Goal: Task Accomplishment & Management: Use online tool/utility

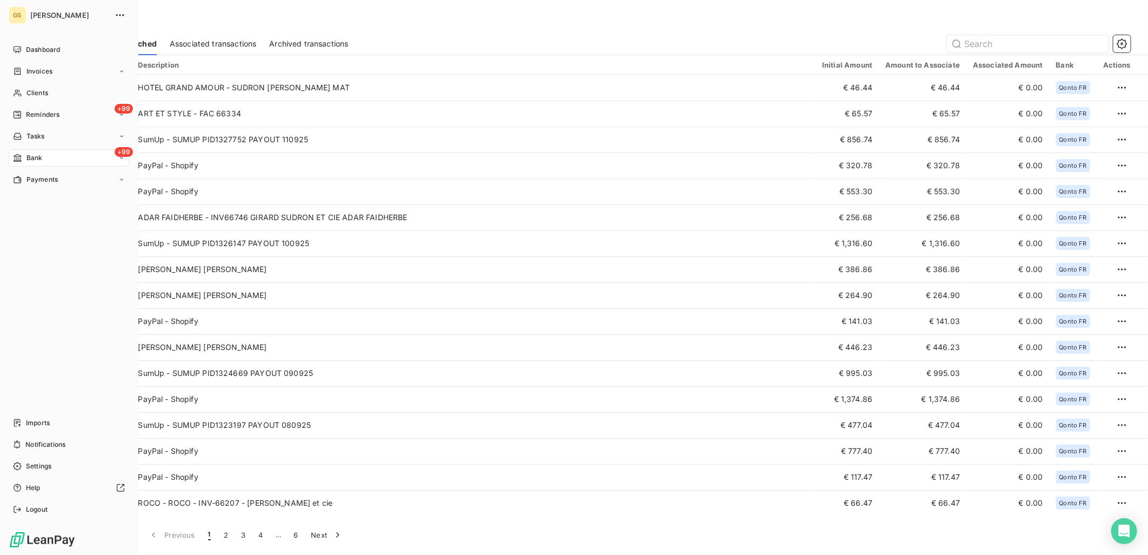
click at [20, 152] on div "+99 Bank" at bounding box center [69, 157] width 121 height 17
click at [55, 193] on div "Associated transactions" at bounding box center [76, 200] width 108 height 17
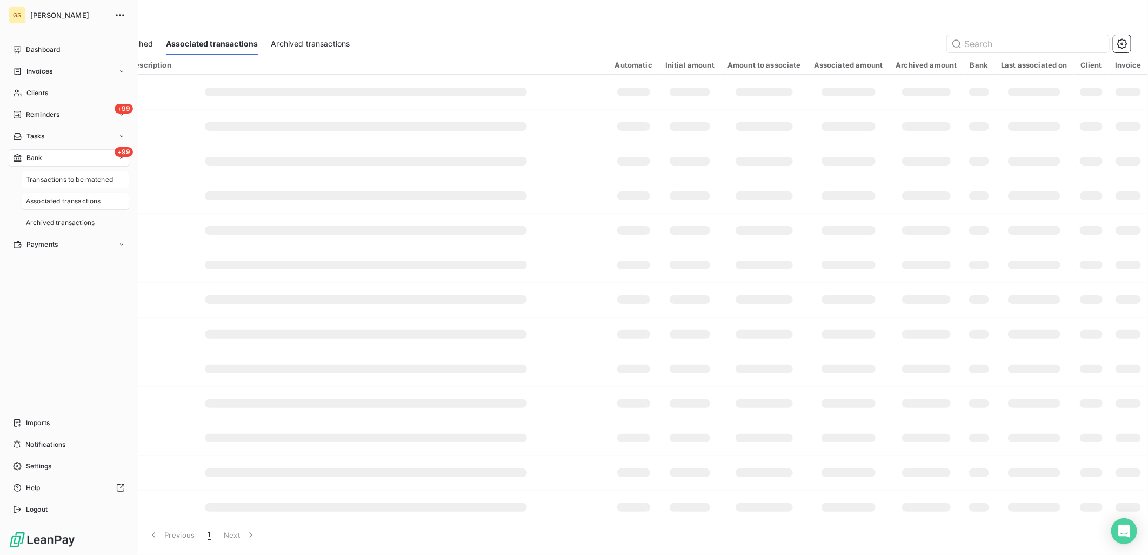
click at [64, 176] on span "Transactions to be matched" at bounding box center [69, 180] width 87 height 10
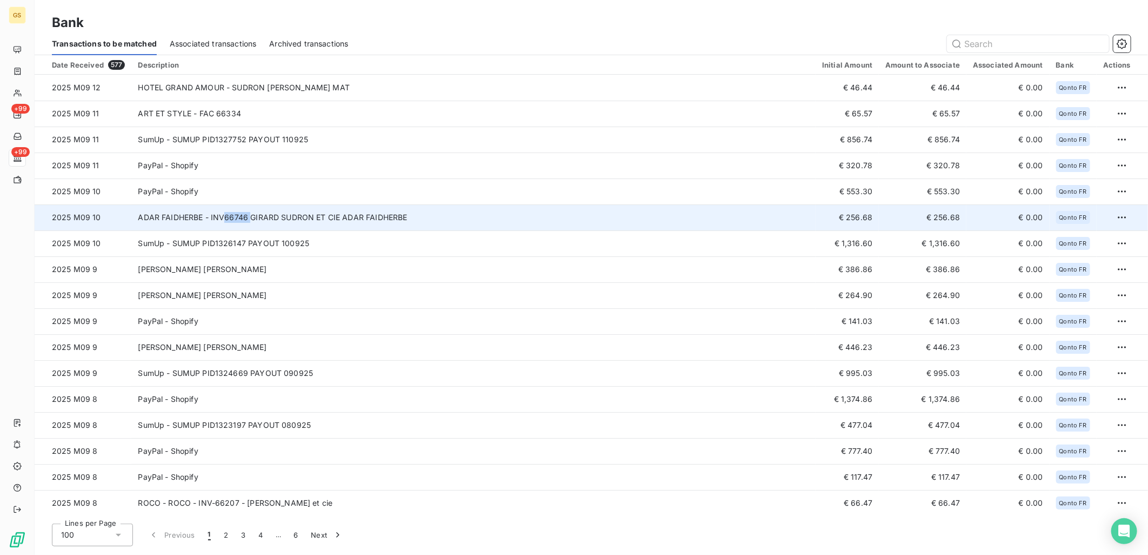
copy td "66746"
drag, startPoint x: 247, startPoint y: 218, endPoint x: 318, endPoint y: 214, distance: 71.5
click at [318, 214] on td "ADAR FAIDHERBE - INV66746 GIRARD SUDRON ET CIE ADAR FAIDHERBE" at bounding box center [473, 217] width 685 height 26
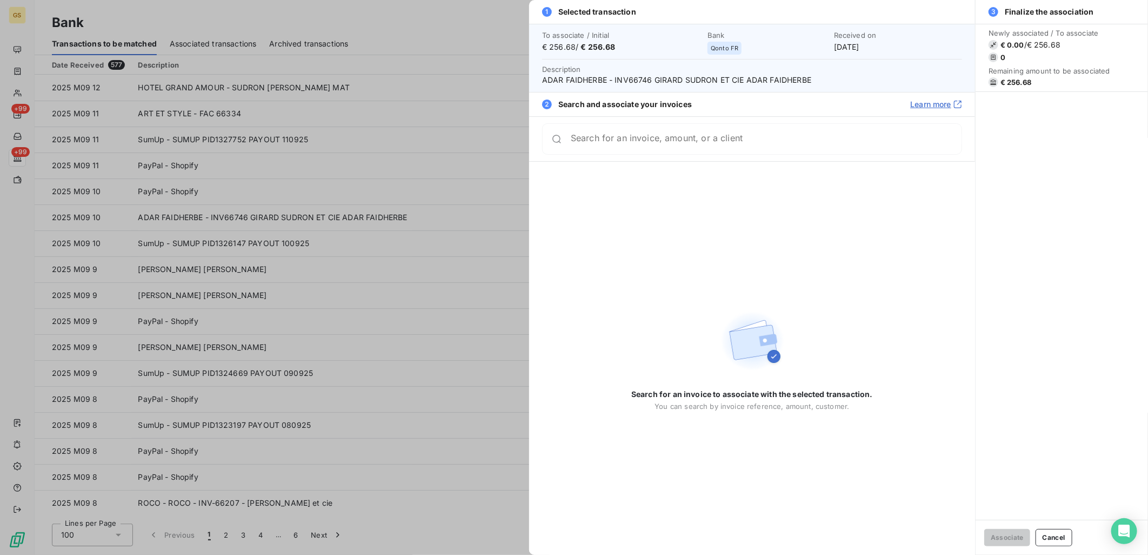
click at [436, 146] on div at bounding box center [574, 277] width 1148 height 555
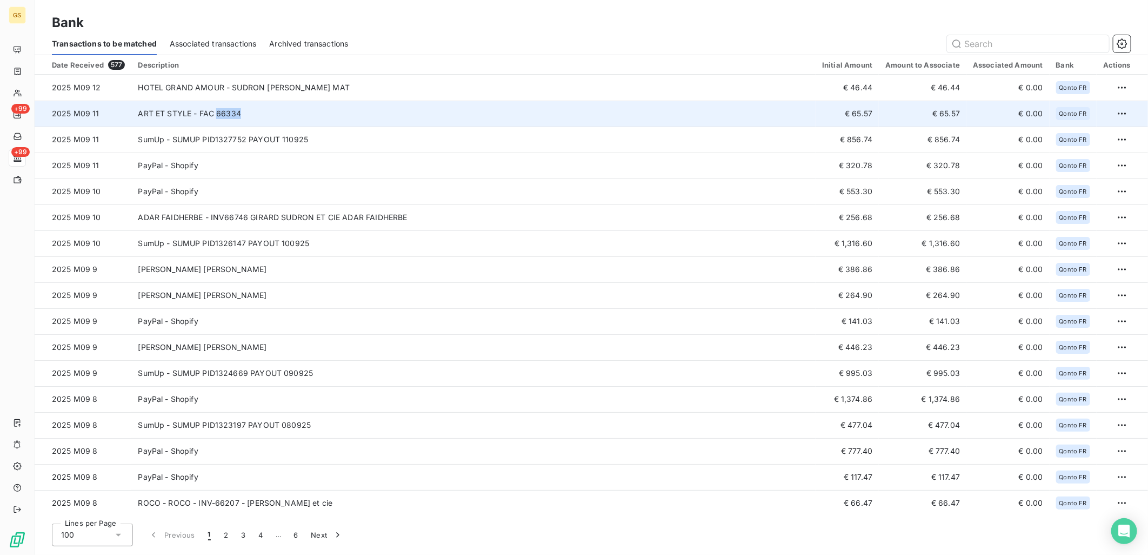
copy td "66334"
drag, startPoint x: 244, startPoint y: 112, endPoint x: 268, endPoint y: 114, distance: 23.3
click at [268, 114] on td "ART ET STYLE - FAC 66334" at bounding box center [473, 114] width 685 height 26
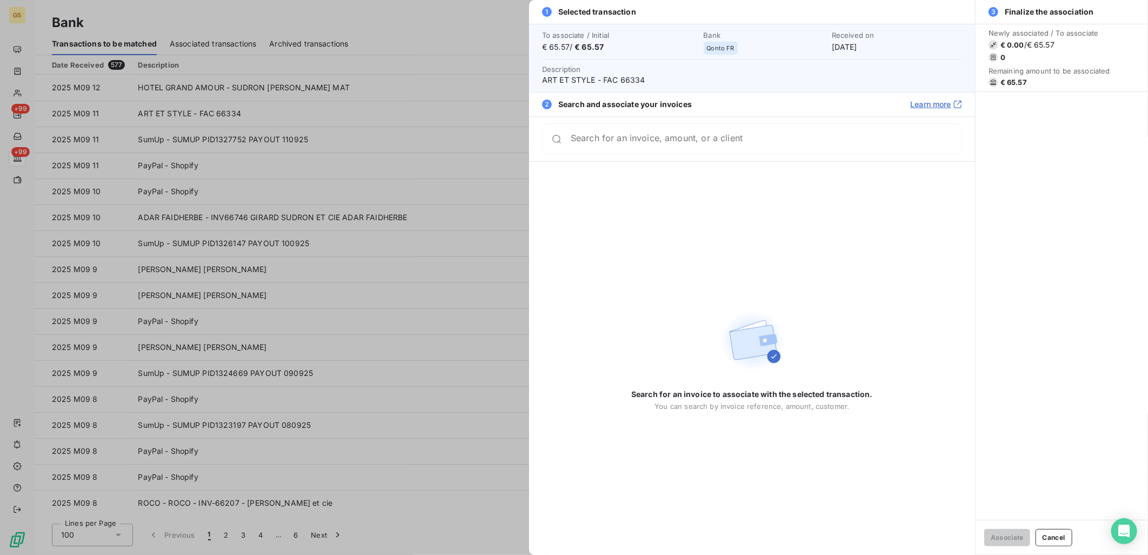
click at [446, 105] on div at bounding box center [574, 277] width 1148 height 555
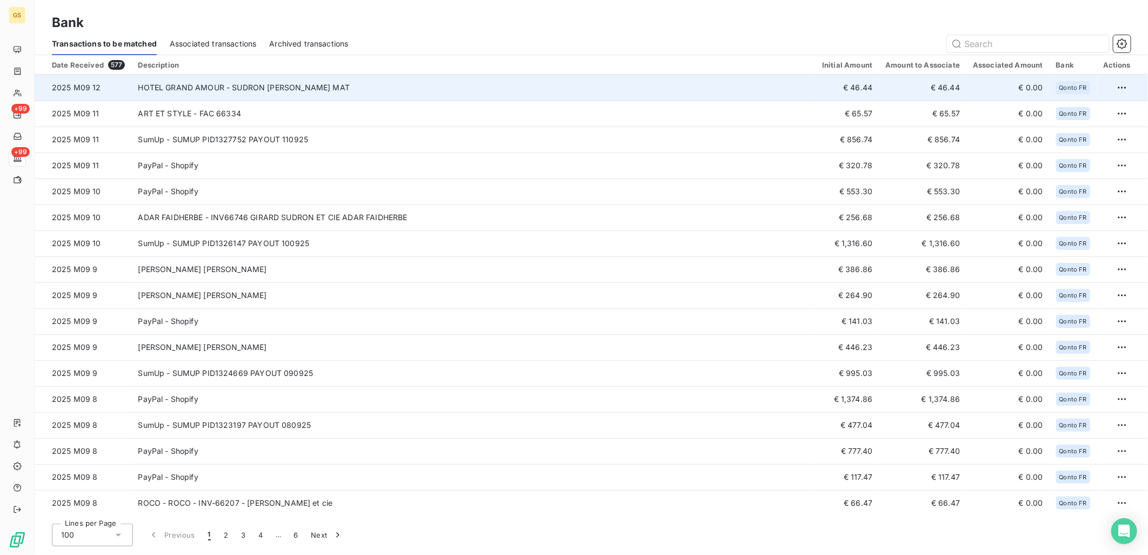
click at [363, 85] on td "HOTEL GRAND AMOUR - SUDRON [PERSON_NAME] MAT" at bounding box center [473, 88] width 685 height 26
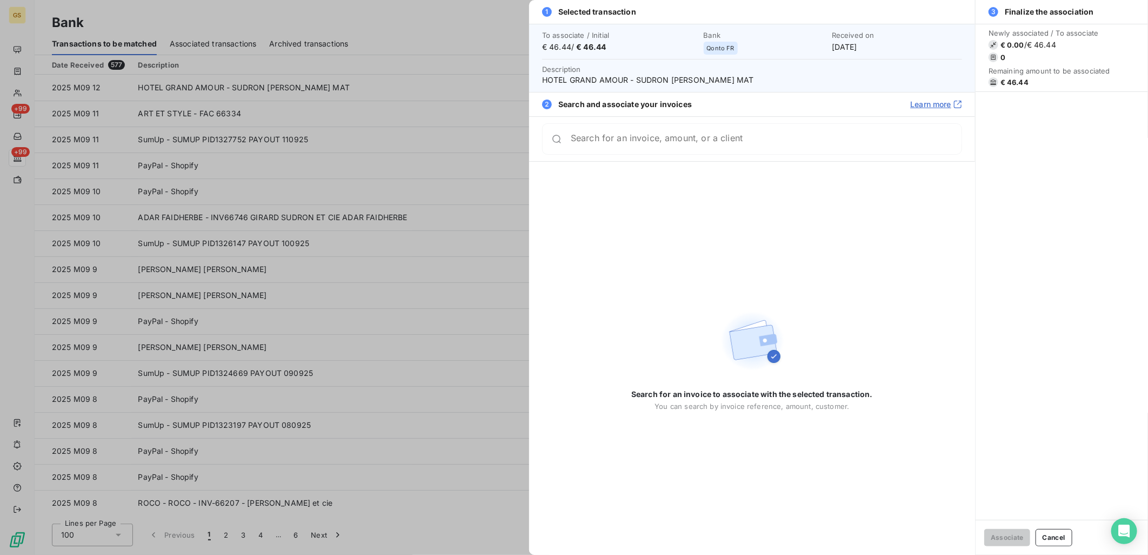
click at [614, 83] on span "HOTEL GRAND AMOUR - SUDRON [PERSON_NAME] MAT" at bounding box center [752, 80] width 420 height 11
copy span "AMOUR"
click at [479, 117] on div at bounding box center [574, 277] width 1148 height 555
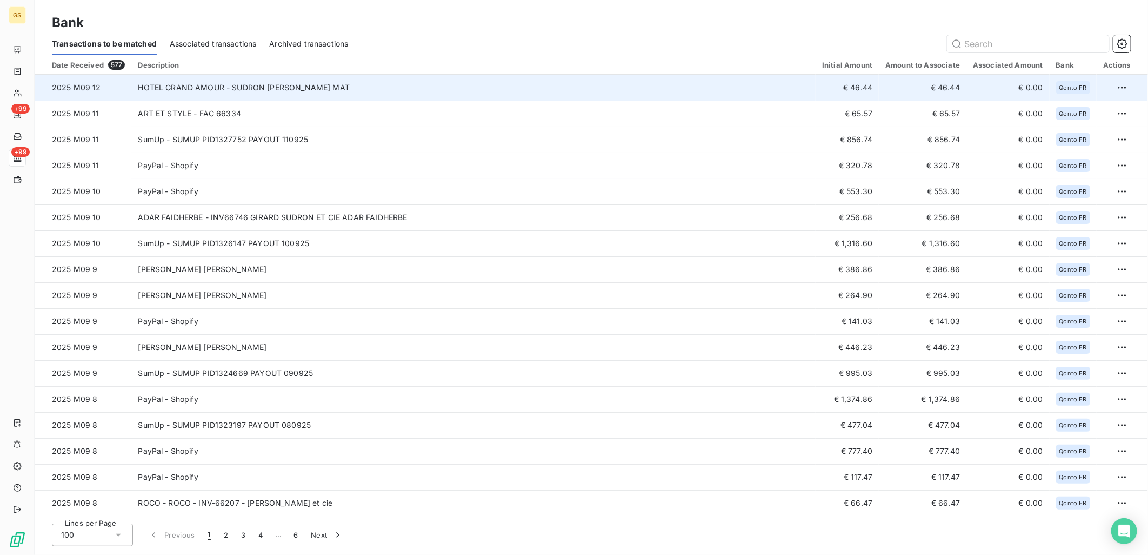
click at [592, 84] on td "HOTEL GRAND AMOUR - SUDRON [PERSON_NAME] MAT" at bounding box center [473, 88] width 685 height 26
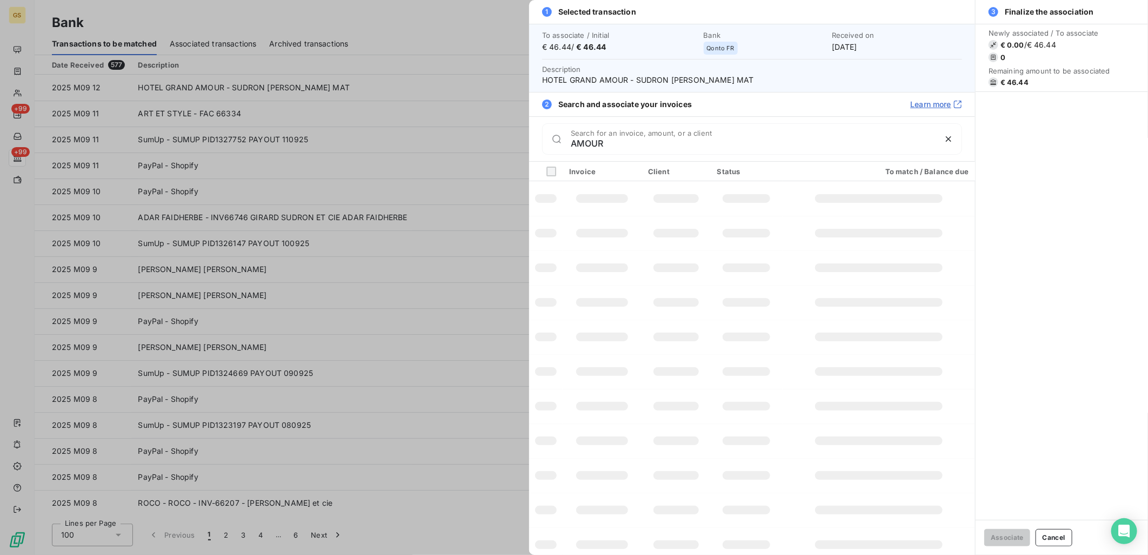
type input "AMOUR"
click at [799, 368] on td at bounding box center [879, 371] width 192 height 35
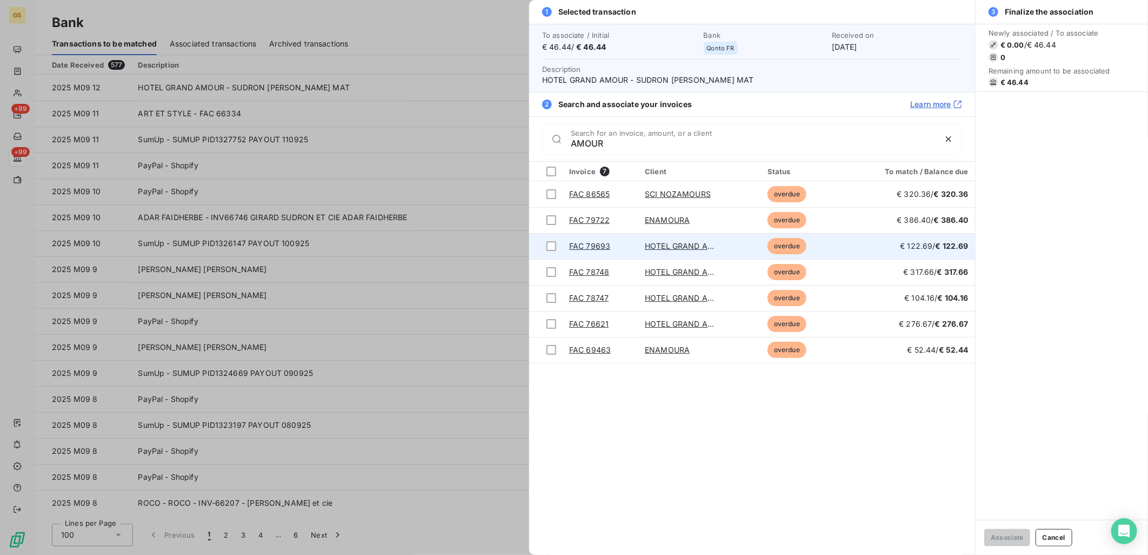
click at [694, 246] on link "HOTEL GRAND AMOUR" at bounding box center [688, 245] width 87 height 9
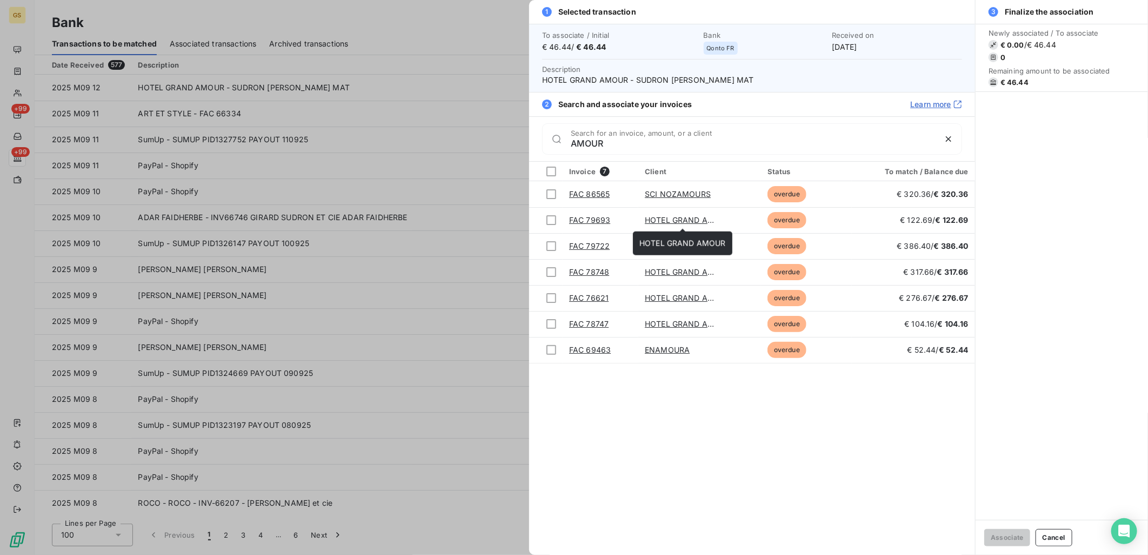
click at [747, 80] on span "HOTEL GRAND AMOUR - SUDRON [PERSON_NAME] MAT" at bounding box center [752, 80] width 420 height 11
drag, startPoint x: 748, startPoint y: 80, endPoint x: 702, endPoint y: 80, distance: 46.0
click at [702, 80] on span "HOTEL GRAND AMOUR - SUDRON [PERSON_NAME] MAT" at bounding box center [752, 80] width 420 height 11
copy span "PETIT MAT"
click at [188, 61] on div at bounding box center [574, 277] width 1148 height 555
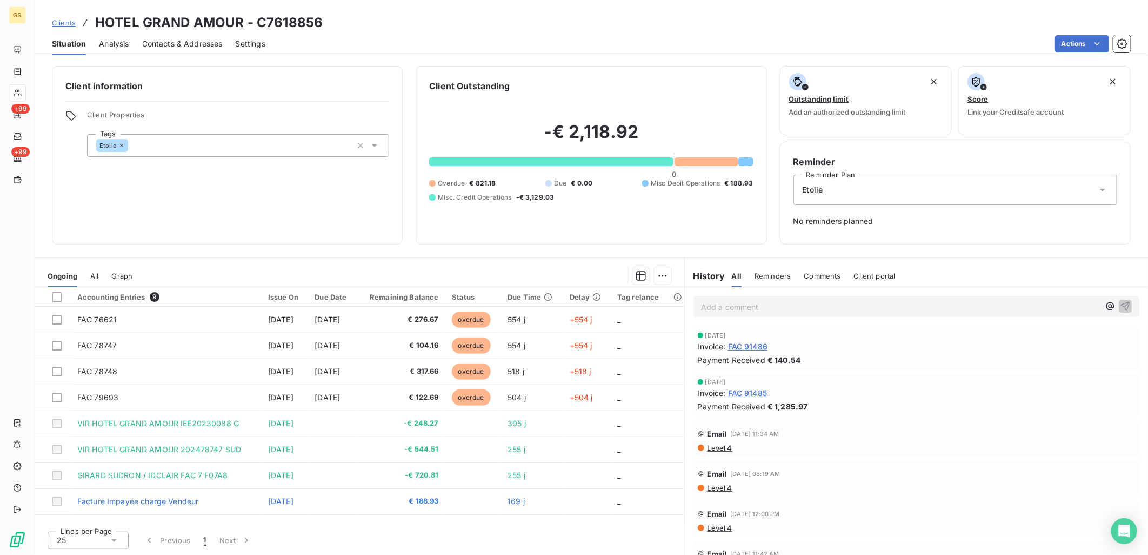
click at [94, 276] on span "All" at bounding box center [94, 275] width 8 height 9
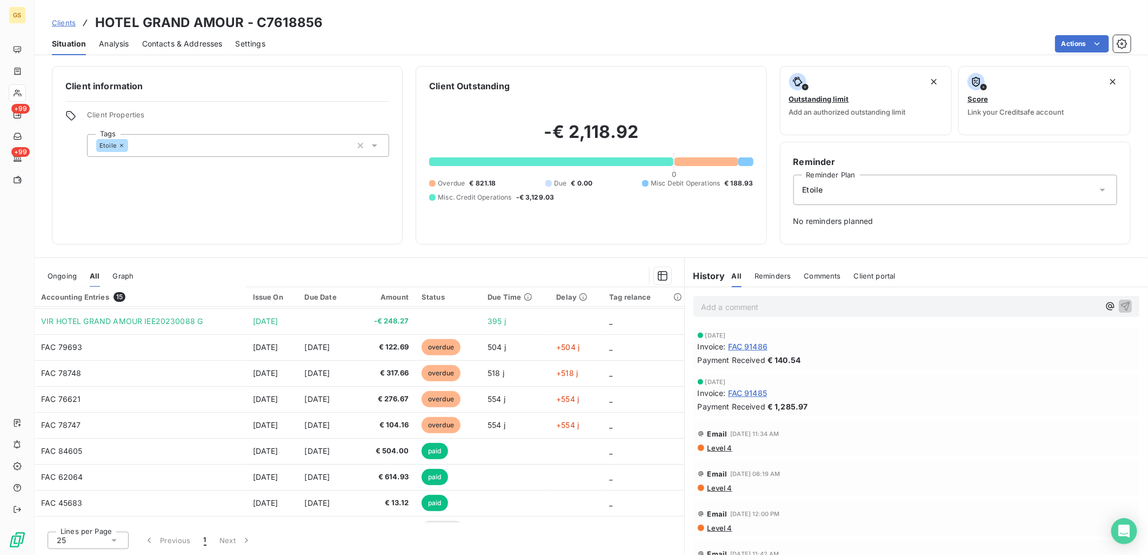
scroll to position [174, 0]
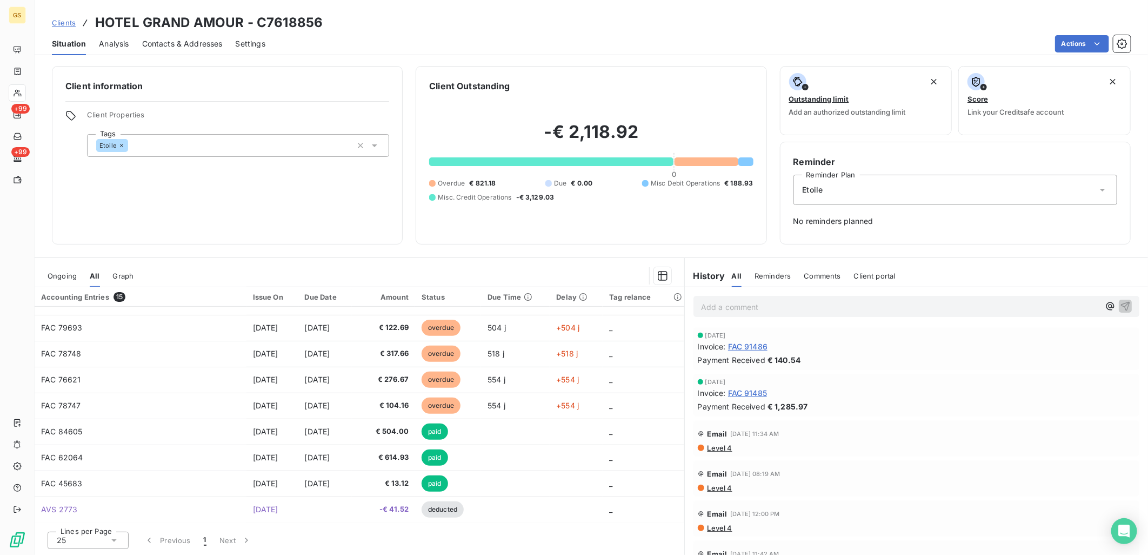
click at [55, 276] on span "Ongoing" at bounding box center [62, 275] width 29 height 9
